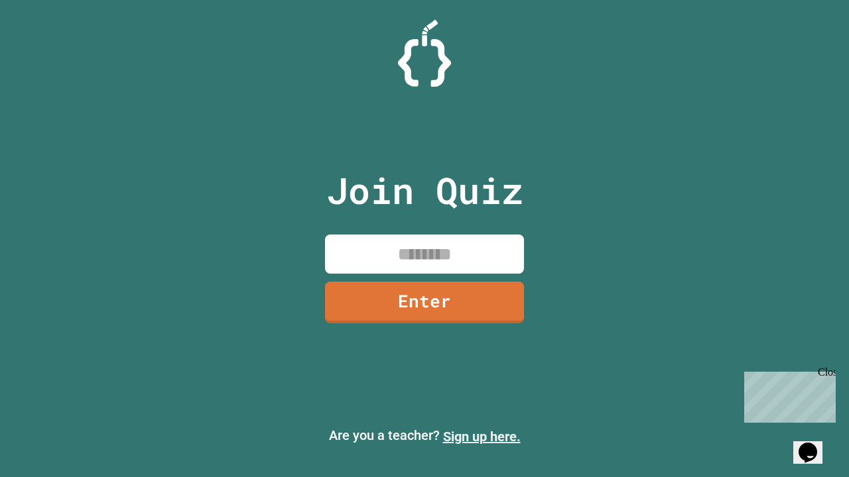
click at [481, 437] on link "Sign up here." at bounding box center [482, 437] width 78 height 16
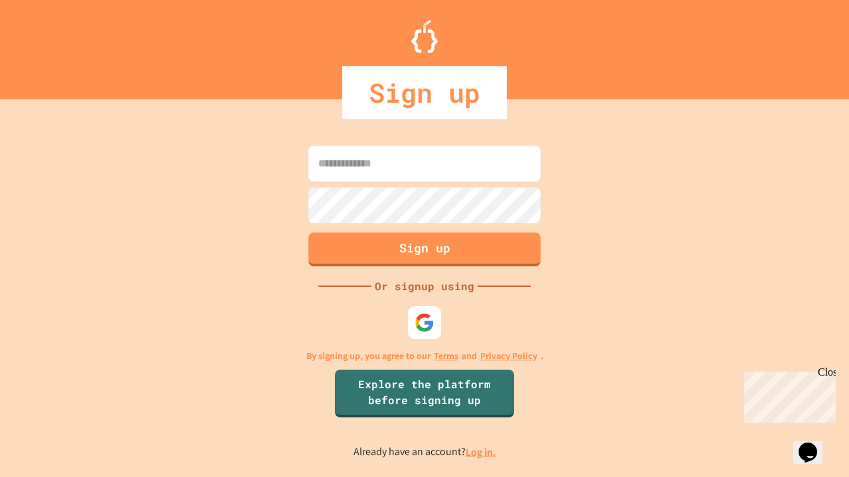
click at [481, 452] on link "Log in." at bounding box center [480, 453] width 30 height 14
